Goal: Information Seeking & Learning: Learn about a topic

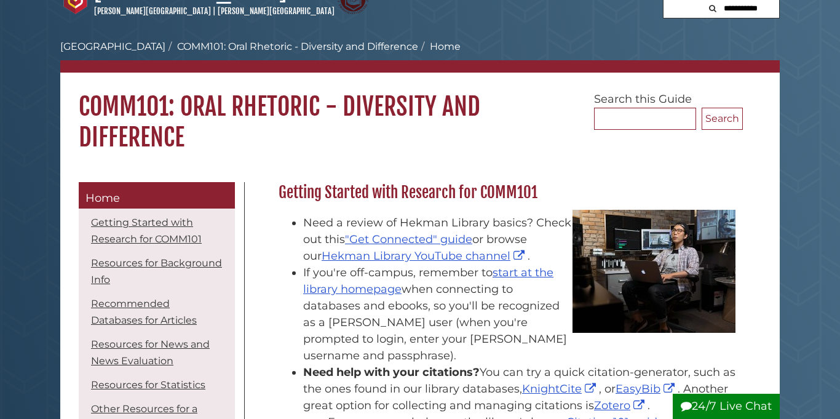
scroll to position [31, 0]
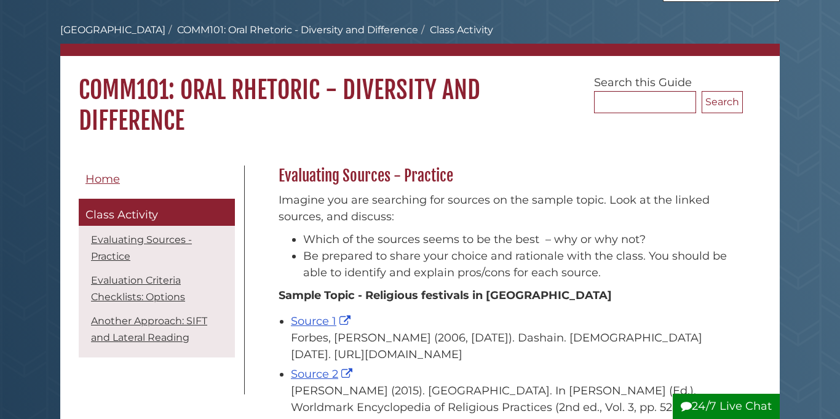
scroll to position [47, 0]
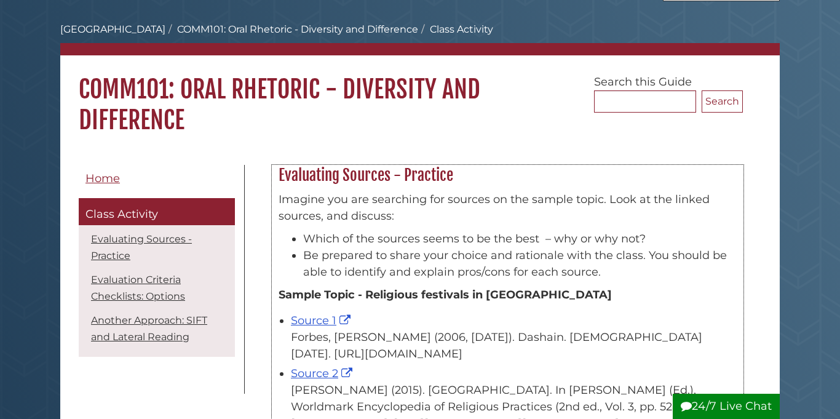
click at [331, 222] on p "Imagine you are searching for sources on the sample topic. Look at the linked s…" at bounding box center [508, 207] width 458 height 33
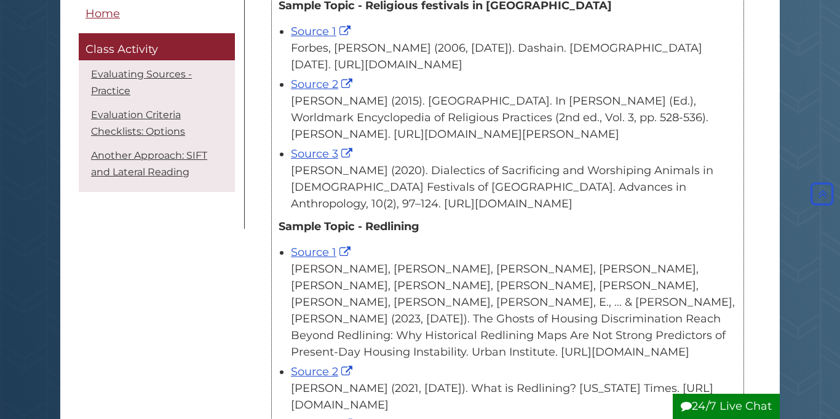
scroll to position [337, 0]
click at [320, 33] on link "Source 1" at bounding box center [322, 30] width 63 height 14
click at [304, 90] on link "Source 2" at bounding box center [323, 83] width 65 height 14
click at [313, 159] on link "Source 3" at bounding box center [323, 153] width 65 height 14
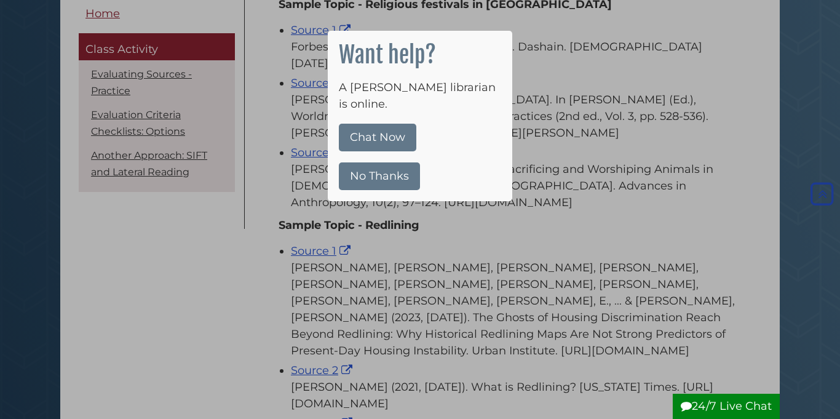
click at [386, 162] on button "No Thanks" at bounding box center [379, 176] width 81 height 28
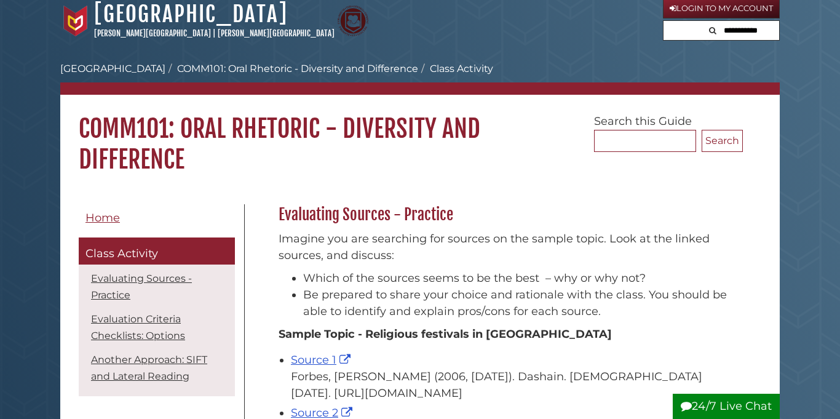
scroll to position [6, 0]
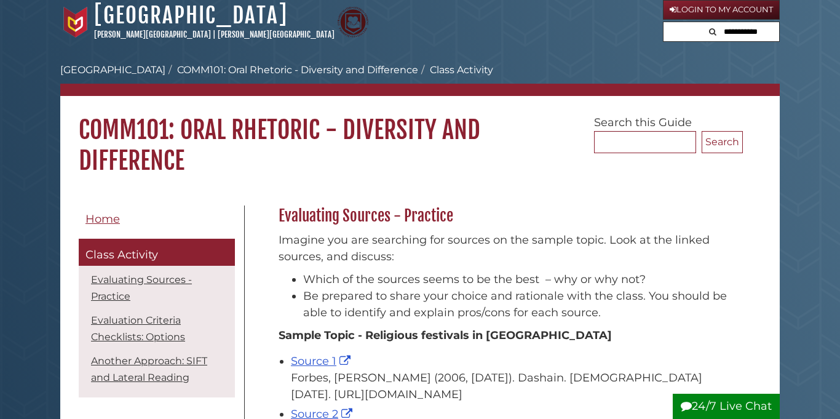
click at [346, 25] on div "Hekman Library Calvin University | Calvin Theological Seminary" at bounding box center [361, 22] width 603 height 41
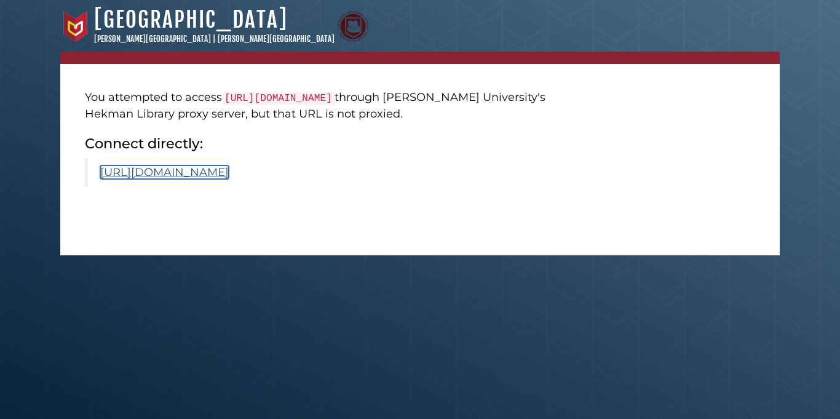
click at [229, 179] on link "[URL][DOMAIN_NAME]" at bounding box center [164, 172] width 129 height 14
